Goal: Task Accomplishment & Management: Use online tool/utility

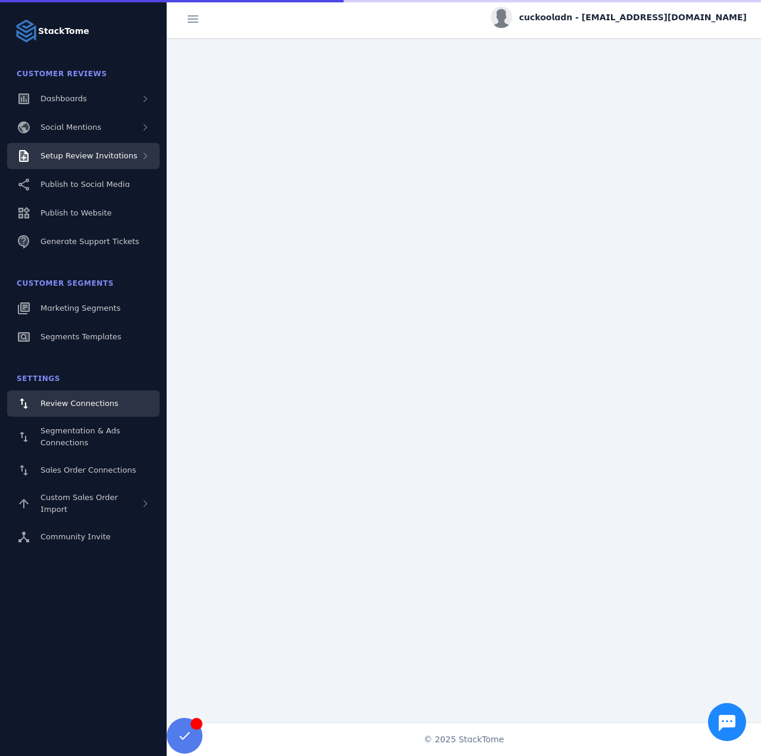
click at [129, 150] on div "Setup Review Invitations" at bounding box center [83, 156] width 152 height 26
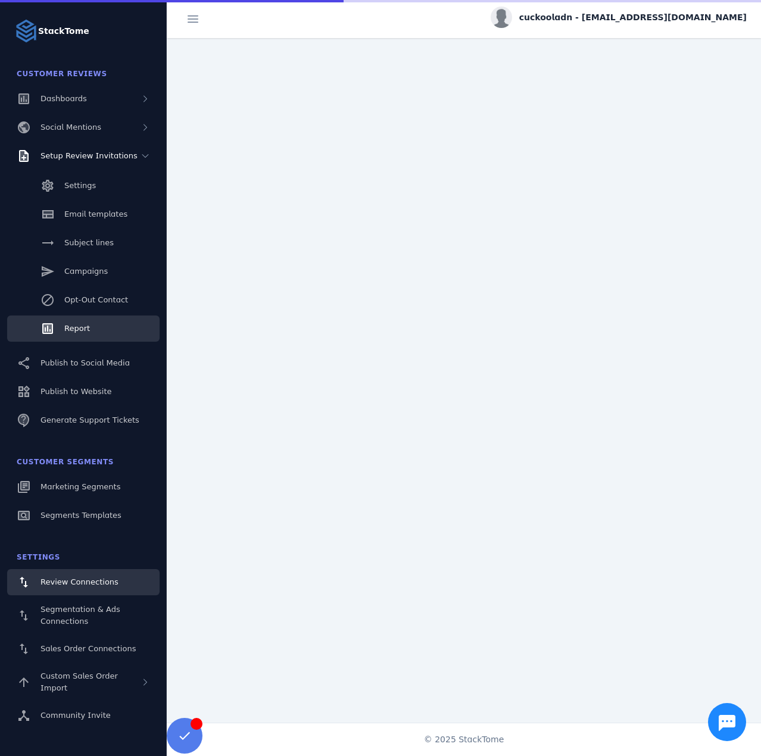
click at [108, 323] on link "Report" at bounding box center [83, 329] width 152 height 26
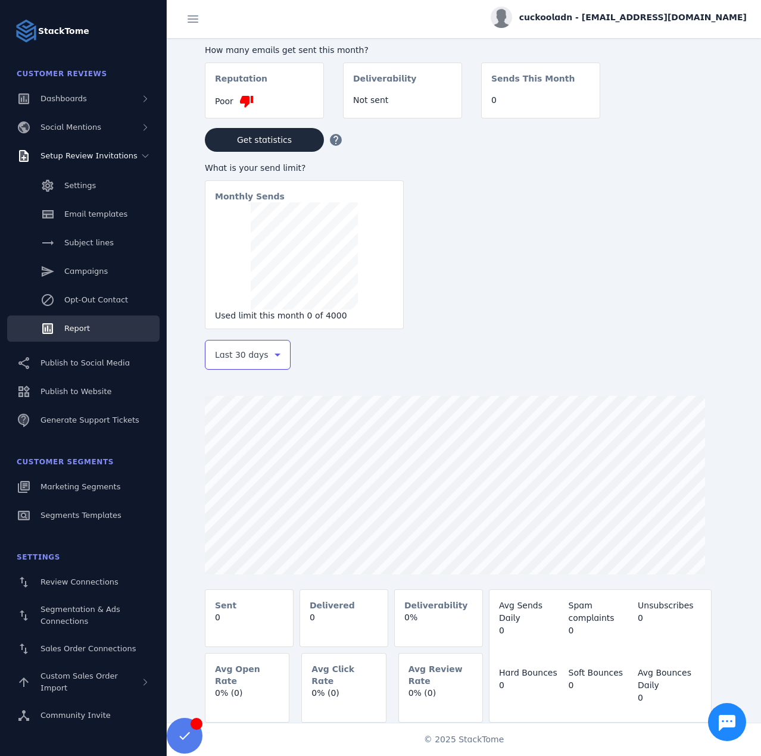
click at [227, 362] on span "Last 30 days" at bounding box center [242, 355] width 54 height 14
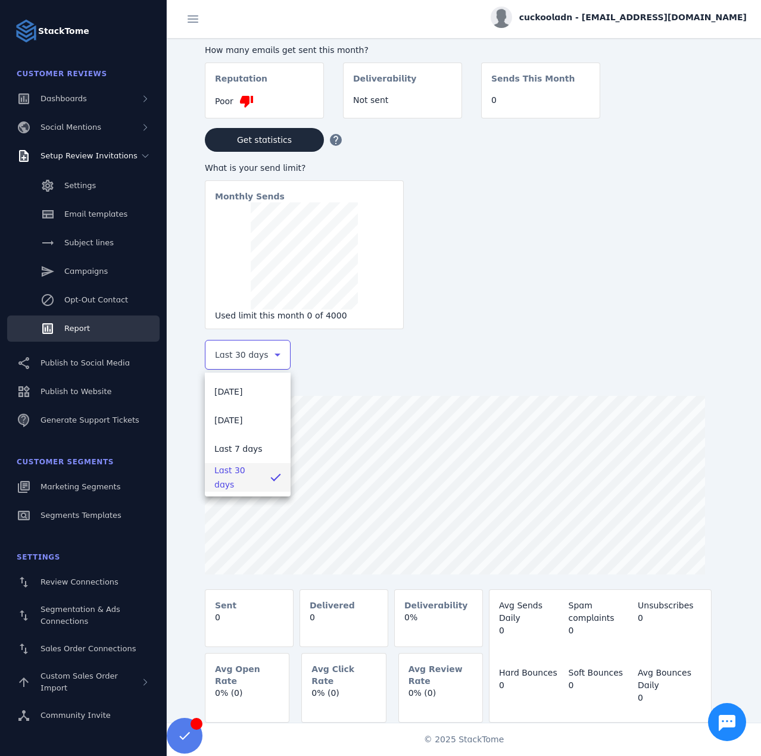
drag, startPoint x: 599, startPoint y: 15, endPoint x: 608, endPoint y: 27, distance: 15.3
click at [599, 14] on div at bounding box center [380, 378] width 761 height 756
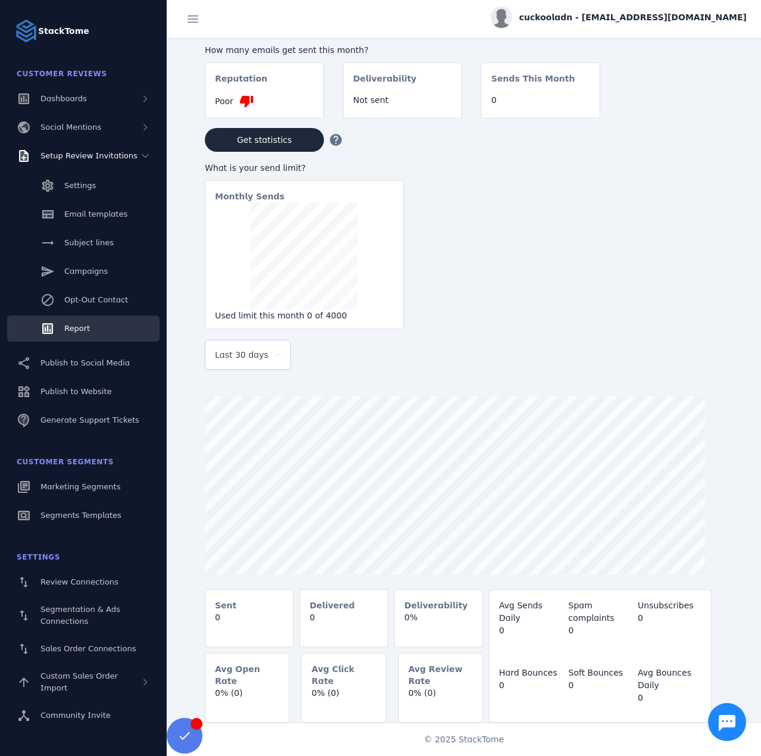
click at [658, 12] on span "cuckooladn - cs_cuckooland@stacktome.com" at bounding box center [633, 17] width 228 height 13
drag, startPoint x: 708, startPoint y: 106, endPoint x: 668, endPoint y: 101, distance: 39.6
click at [708, 106] on button "Sign out" at bounding box center [704, 115] width 86 height 29
